Goal: Feedback & Contribution: Leave review/rating

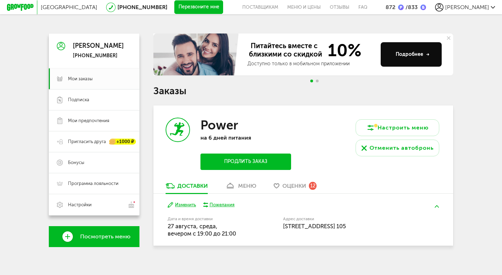
click at [291, 185] on span "Оценки" at bounding box center [295, 185] width 24 height 7
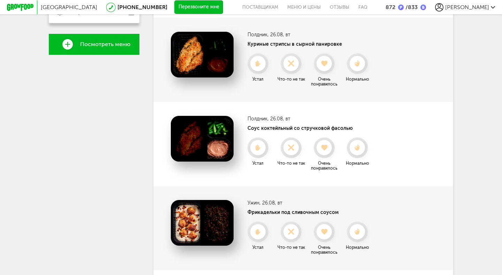
scroll to position [188, 0]
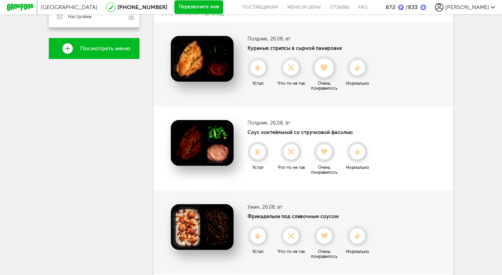
click at [324, 74] on div at bounding box center [324, 68] width 18 height 18
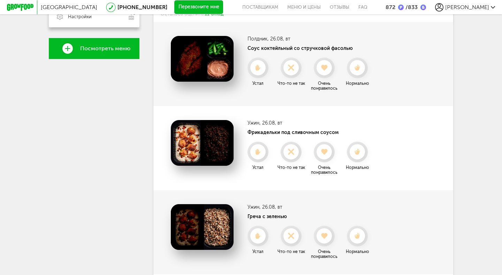
click at [324, 74] on div at bounding box center [324, 67] width 15 height 15
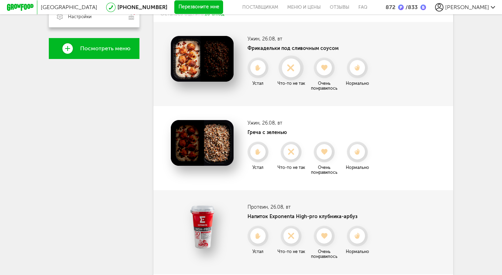
click at [288, 68] on icon at bounding box center [291, 68] width 18 height 8
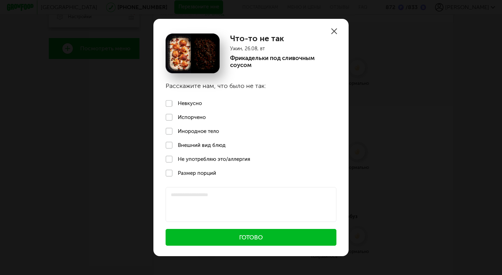
click at [228, 236] on button "Готово" at bounding box center [251, 237] width 171 height 17
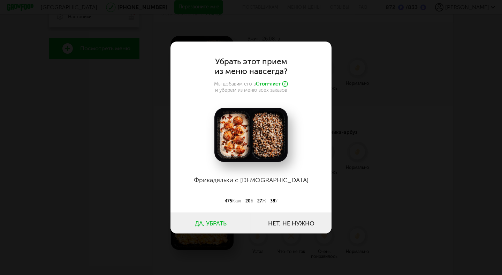
click at [225, 221] on button "Да, убрать" at bounding box center [211, 222] width 81 height 21
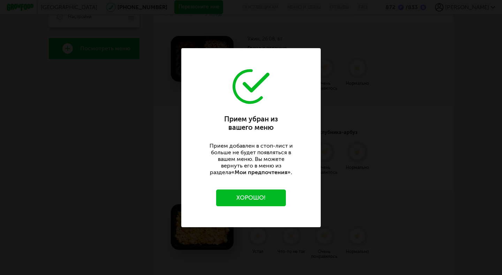
click at [262, 197] on button "Хорошо!" at bounding box center [251, 197] width 70 height 17
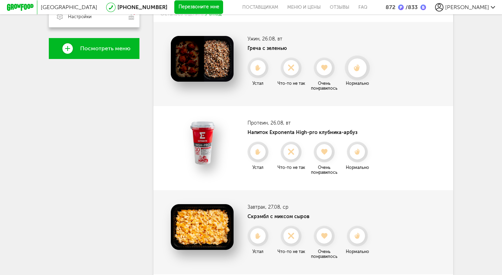
click at [358, 70] on use at bounding box center [357, 67] width 6 height 7
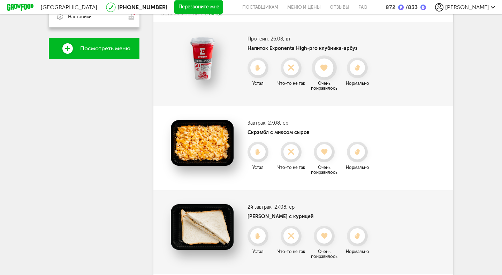
click at [326, 72] on div at bounding box center [324, 68] width 18 height 18
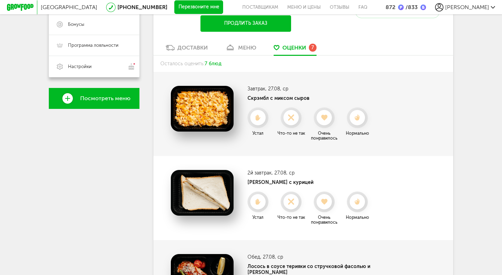
scroll to position [0, 0]
